Goal: Transaction & Acquisition: Book appointment/travel/reservation

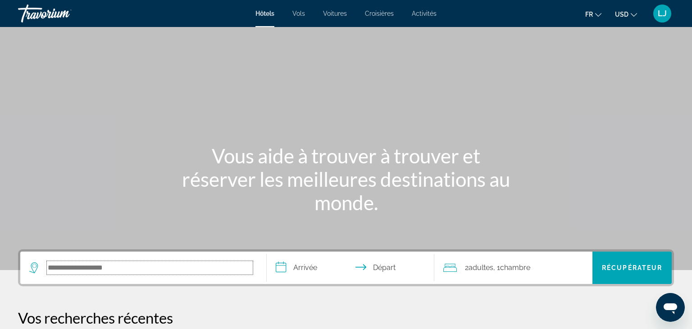
click at [61, 268] on input "Rechercher la destination de l'hôtel" at bounding box center [150, 268] width 206 height 14
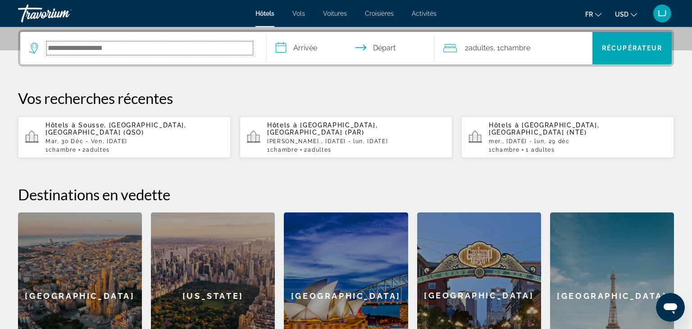
scroll to position [220, 0]
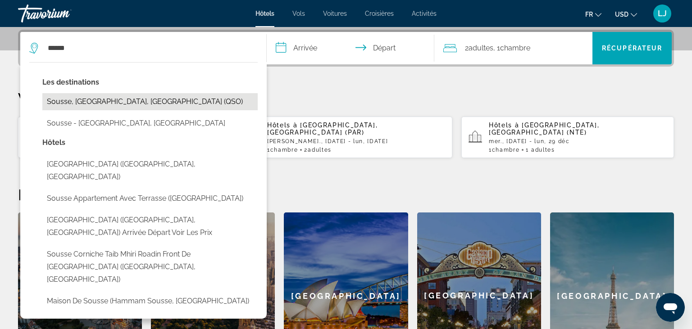
click at [89, 99] on button "Sousse, [GEOGRAPHIC_DATA], [GEOGRAPHIC_DATA] (QSO)" at bounding box center [149, 101] width 215 height 17
type input "**********"
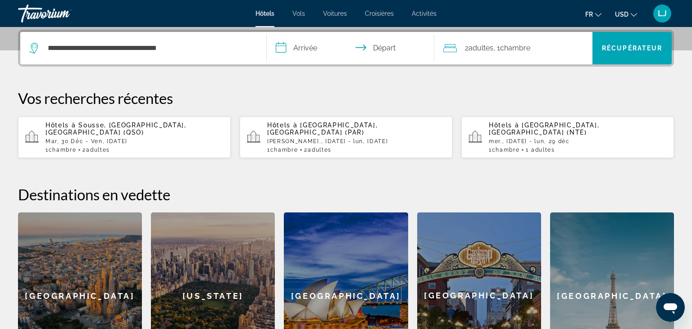
click at [318, 42] on input "**********" at bounding box center [352, 49] width 171 height 35
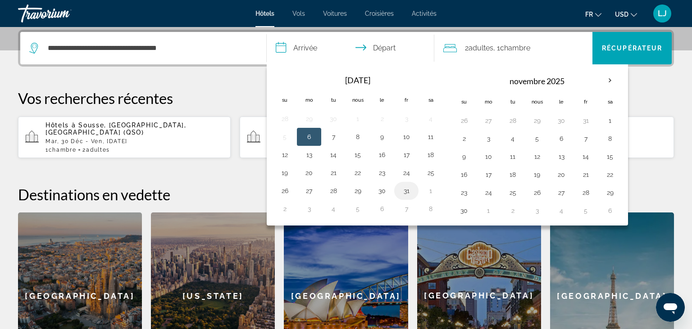
click at [403, 189] on button "31" at bounding box center [406, 191] width 14 height 13
click at [383, 188] on button "30" at bounding box center [382, 191] width 14 height 13
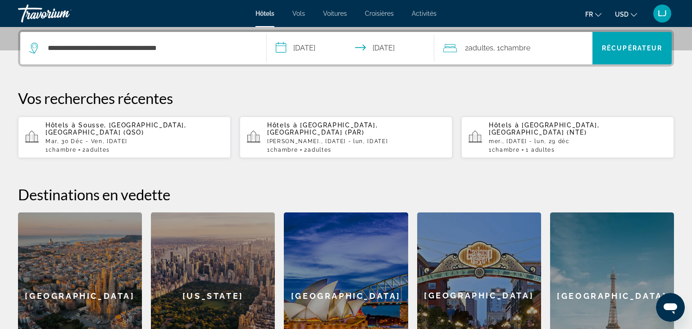
click at [322, 51] on input "**********" at bounding box center [352, 49] width 171 height 35
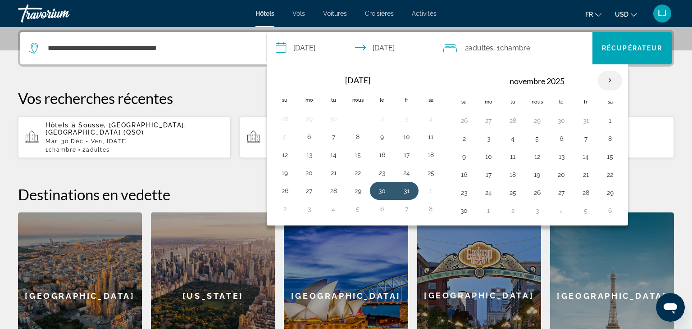
click at [608, 79] on th "Le mois prochain" at bounding box center [610, 81] width 24 height 20
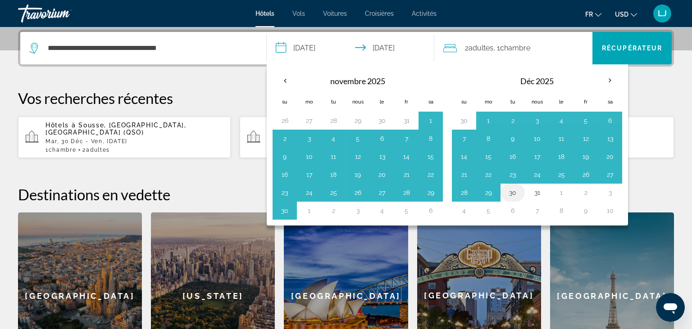
click at [514, 194] on button "30" at bounding box center [513, 193] width 14 height 13
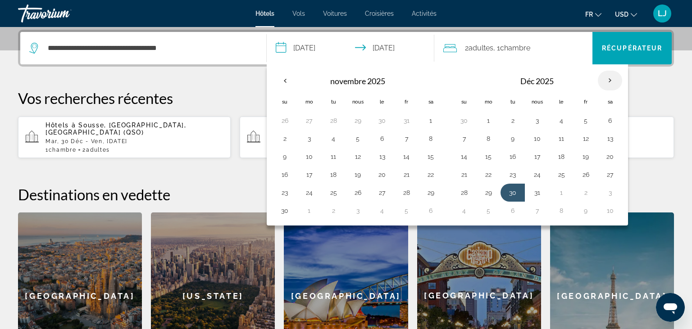
click at [607, 78] on th "Le mois prochain" at bounding box center [610, 81] width 24 height 20
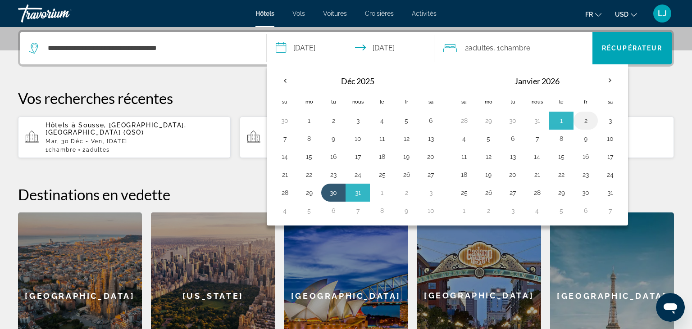
click at [582, 122] on button "2" at bounding box center [586, 120] width 14 height 13
type input "**********"
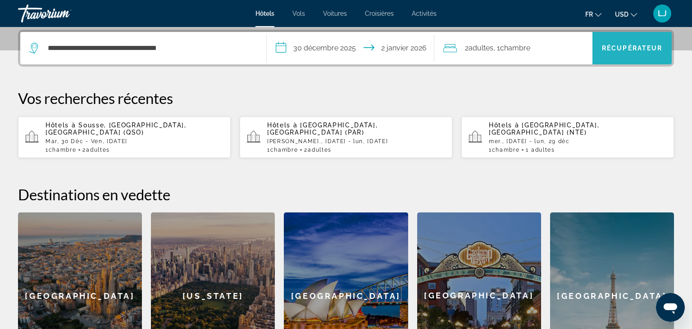
click at [617, 43] on span "Recherche" at bounding box center [632, 48] width 79 height 22
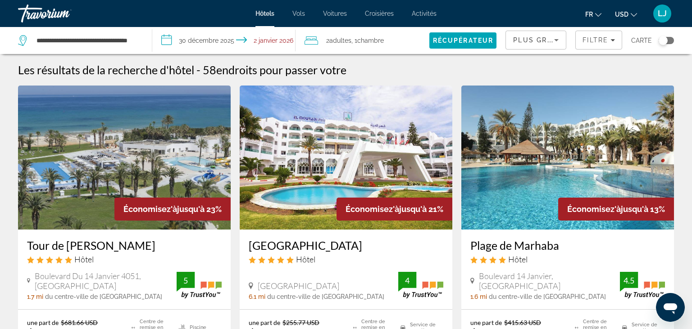
click at [626, 12] on span "USD" at bounding box center [622, 14] width 14 height 7
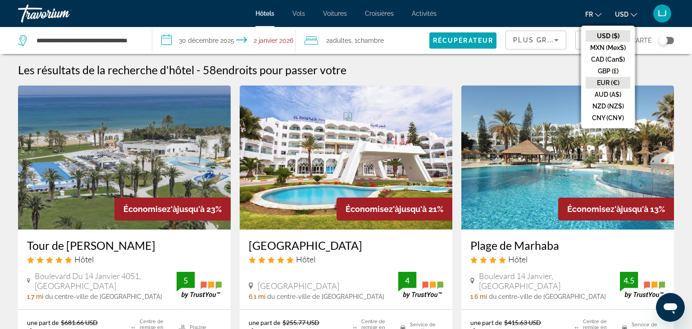
click at [608, 82] on button "EUR (€)" at bounding box center [608, 83] width 45 height 12
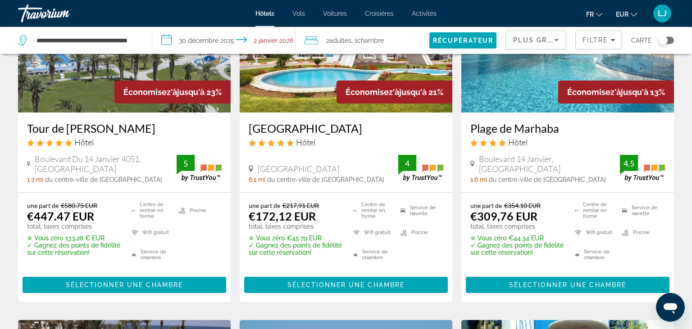
scroll to position [115, 0]
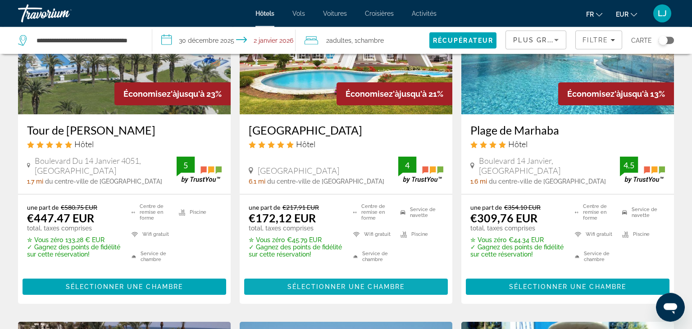
click at [359, 283] on span "Sélectionner une chambre" at bounding box center [345, 286] width 117 height 7
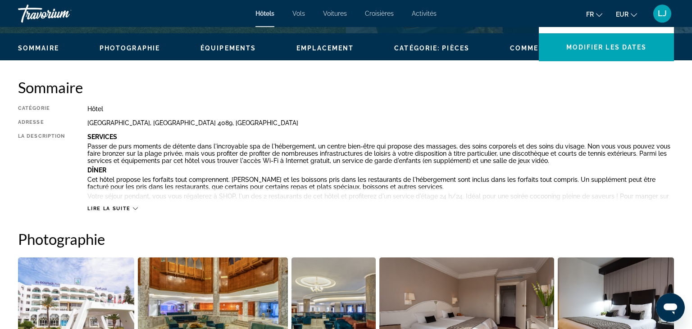
scroll to position [266, 0]
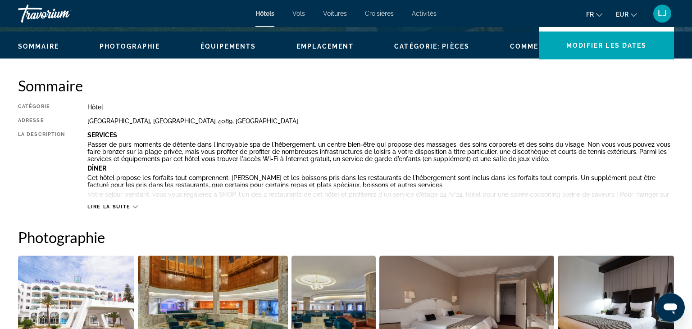
click at [115, 208] on span "Lire la suite" at bounding box center [108, 207] width 43 height 6
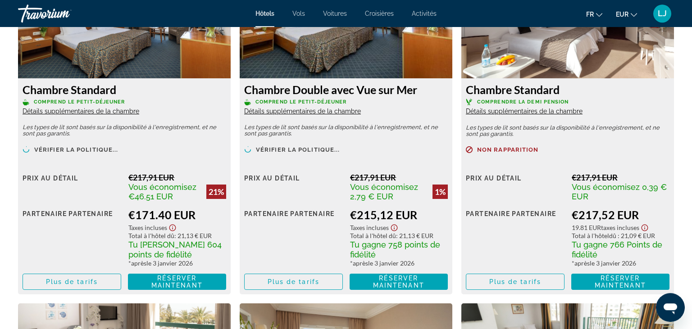
scroll to position [1663, 0]
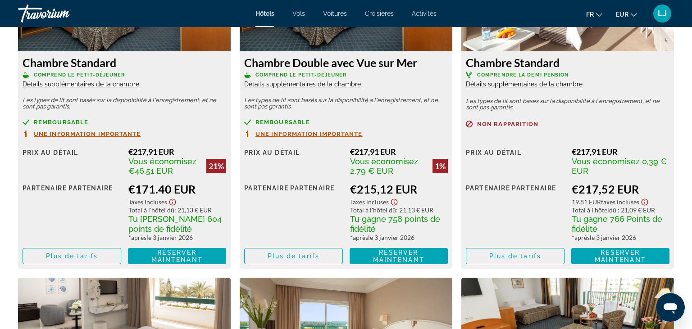
click at [564, 223] on div "Partenaire Partenaire" at bounding box center [515, 211] width 99 height 59
click at [622, 259] on span "Réserver maintenant" at bounding box center [620, 256] width 51 height 14
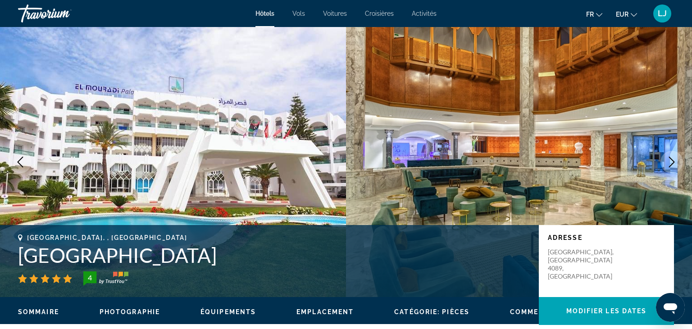
scroll to position [286, 0]
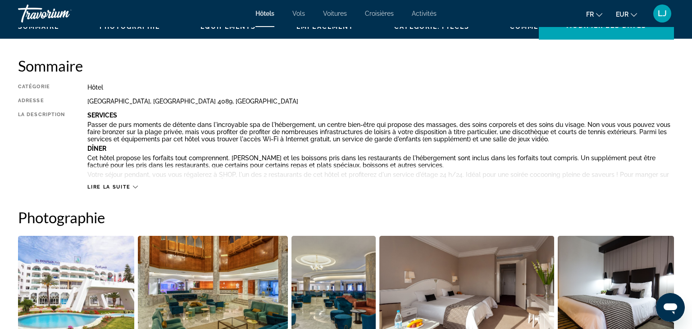
click at [115, 185] on span "Lire la suite" at bounding box center [108, 187] width 43 height 6
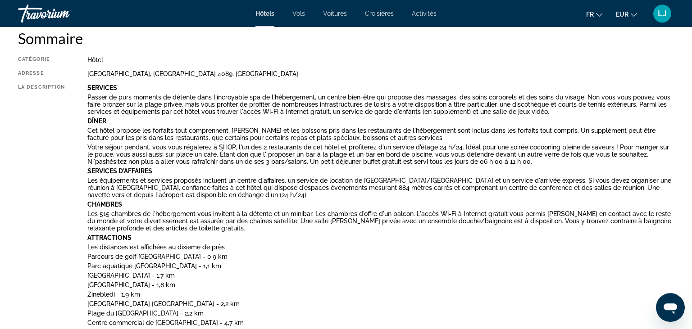
scroll to position [317, 0]
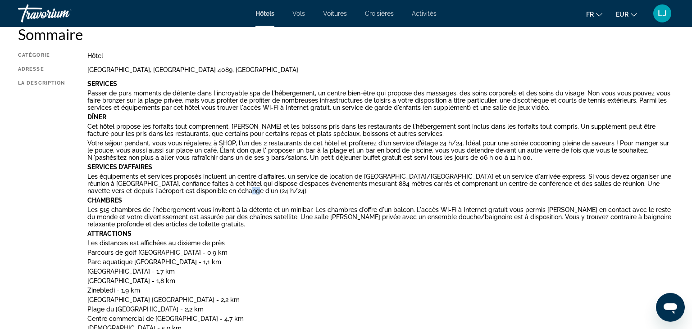
drag, startPoint x: 242, startPoint y: 190, endPoint x: 236, endPoint y: 195, distance: 8.0
click at [236, 195] on div "Services Passer de purs moments de détente dans l'incroyable spa de l'hébergeme…" at bounding box center [380, 277] width 587 height 394
click at [244, 194] on p "Les équipements et services proposés incluent un centre d'affaires, un service …" at bounding box center [380, 184] width 587 height 22
click at [241, 190] on p "Les équipements et services proposés incluent un centre d'affaires, un service …" at bounding box center [380, 184] width 587 height 22
drag, startPoint x: 244, startPoint y: 191, endPoint x: 581, endPoint y: 184, distance: 337.1
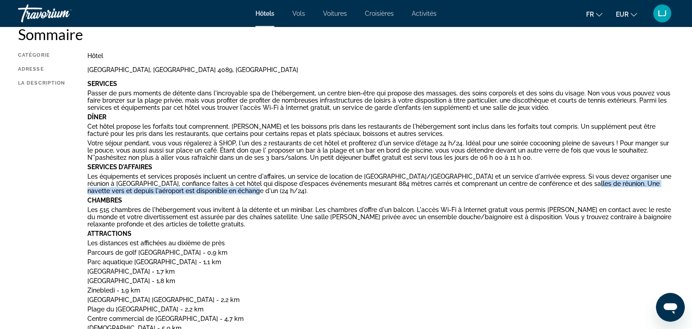
click at [581, 184] on p "Les équipements et services proposés incluent un centre d'affaires, un service …" at bounding box center [380, 184] width 587 height 22
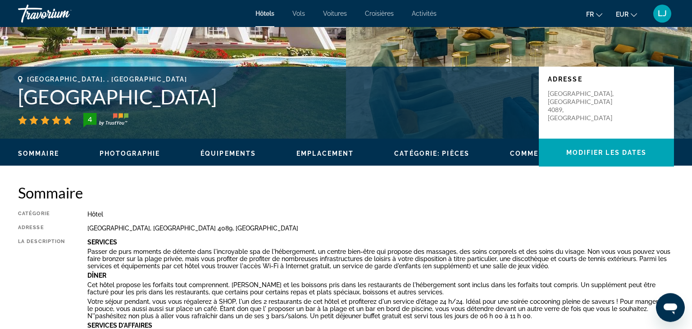
scroll to position [209, 0]
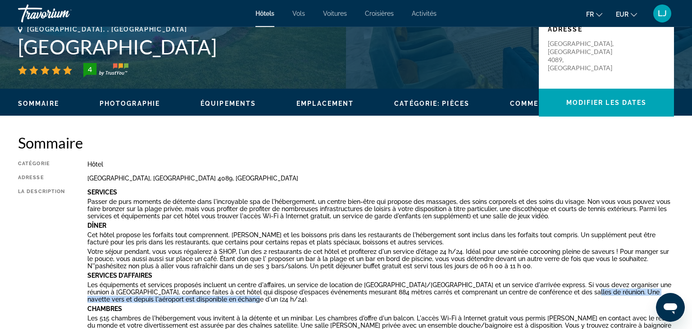
click at [661, 12] on span "LJ" at bounding box center [662, 13] width 9 height 9
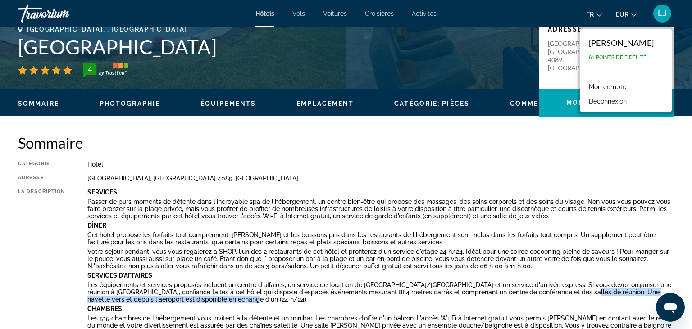
click at [661, 12] on span "LJ" at bounding box center [662, 13] width 9 height 9
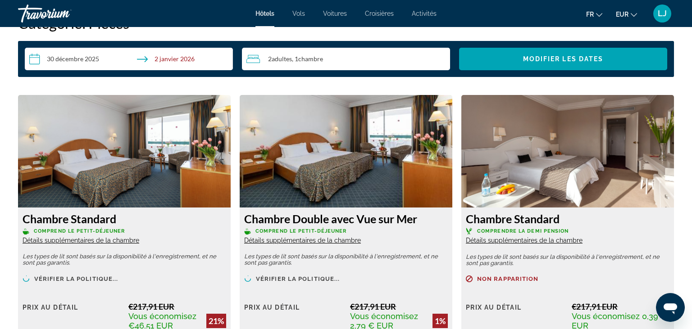
scroll to position [1529, 0]
